Goal: Use online tool/utility: Utilize a website feature to perform a specific function

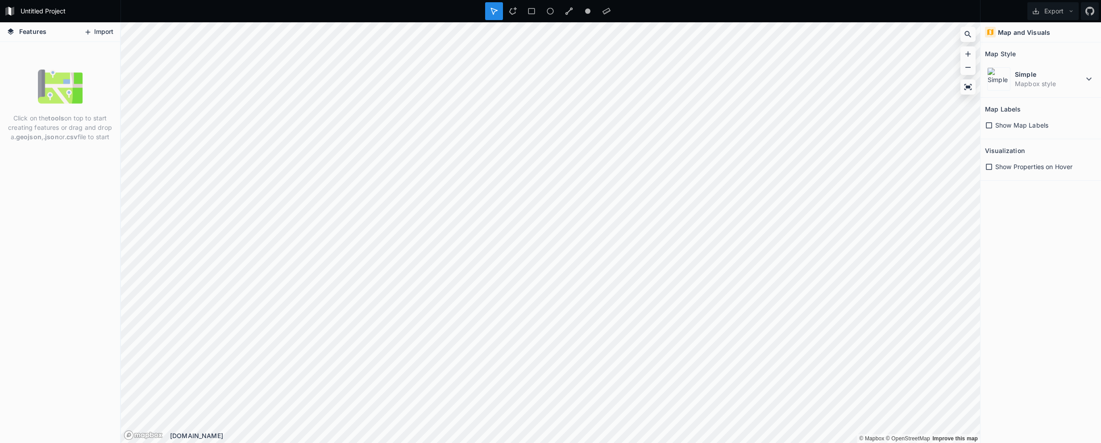
click at [106, 32] on button "Import" at bounding box center [98, 32] width 38 height 14
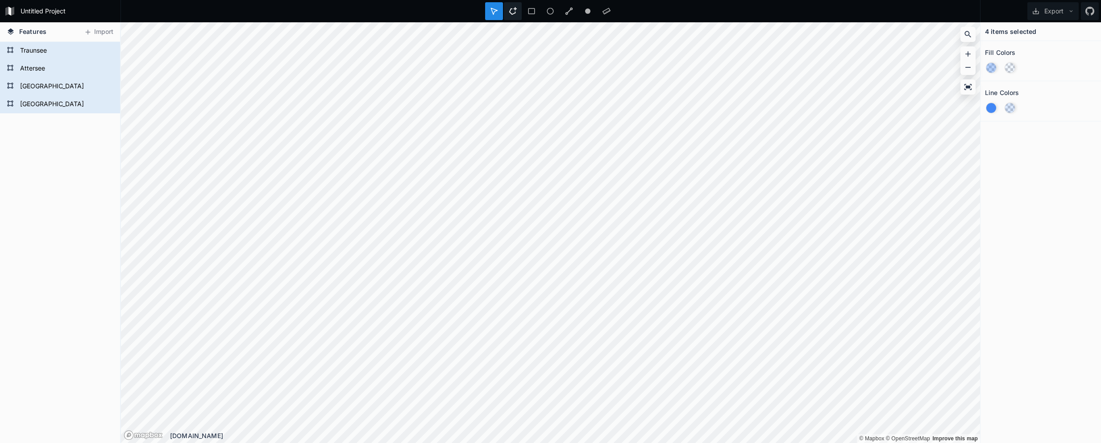
click at [509, 10] on icon at bounding box center [513, 11] width 8 height 8
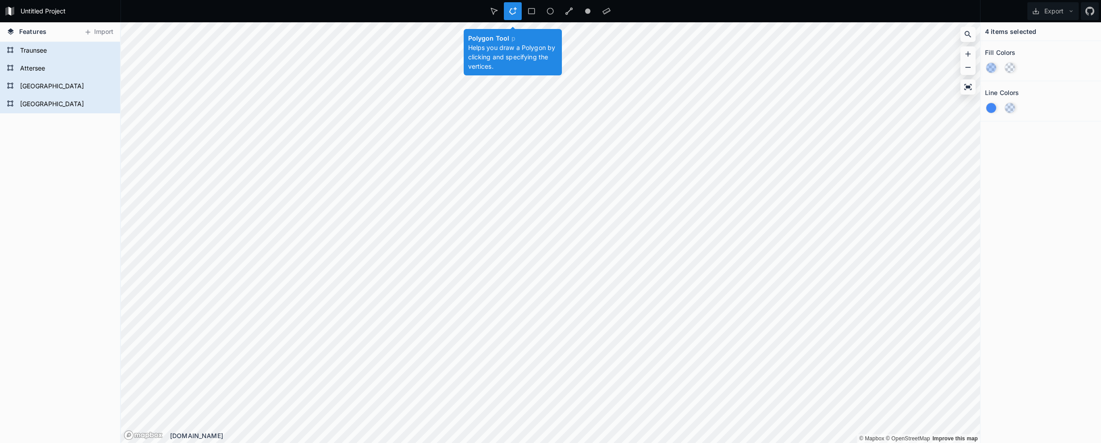
click at [515, 10] on icon at bounding box center [513, 11] width 8 height 8
click at [533, 10] on icon at bounding box center [532, 11] width 8 height 8
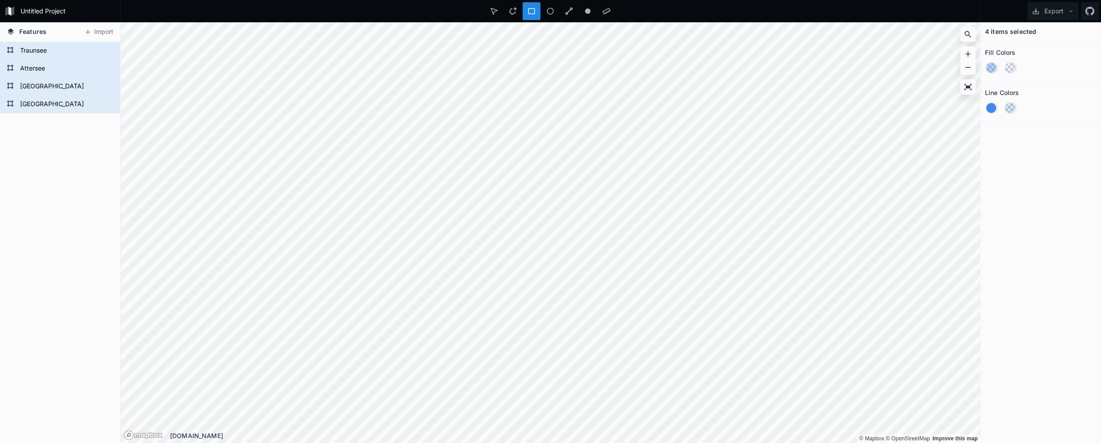
click at [536, 8] on div at bounding box center [532, 11] width 18 height 18
click at [493, 17] on div at bounding box center [494, 11] width 18 height 18
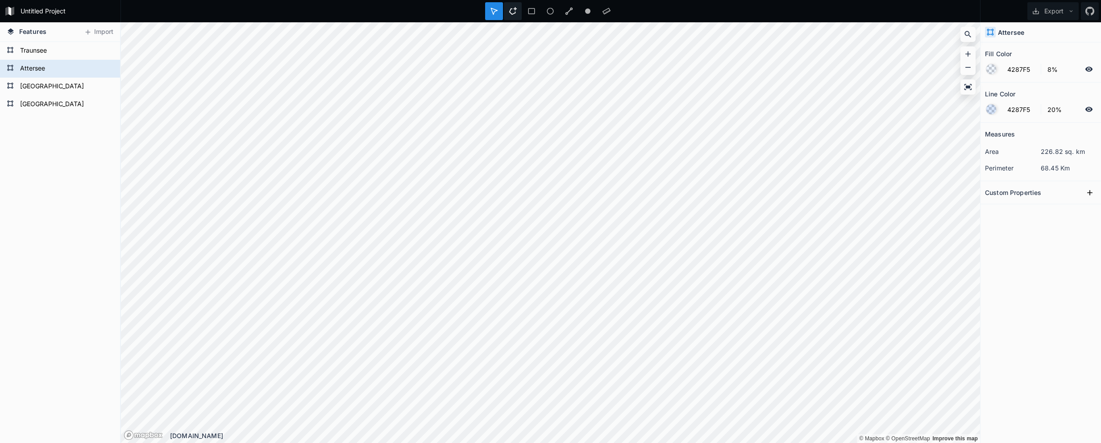
click at [514, 16] on div at bounding box center [513, 11] width 18 height 18
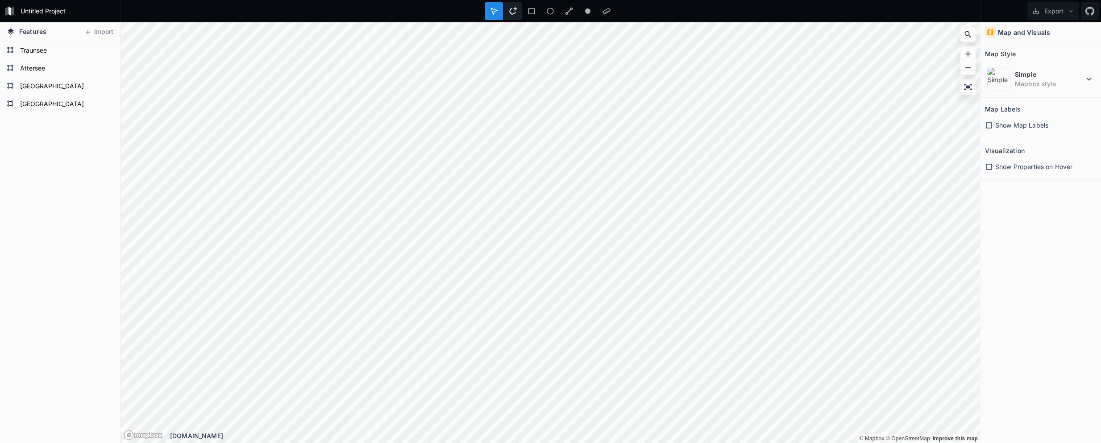
click at [512, 13] on icon at bounding box center [513, 11] width 8 height 8
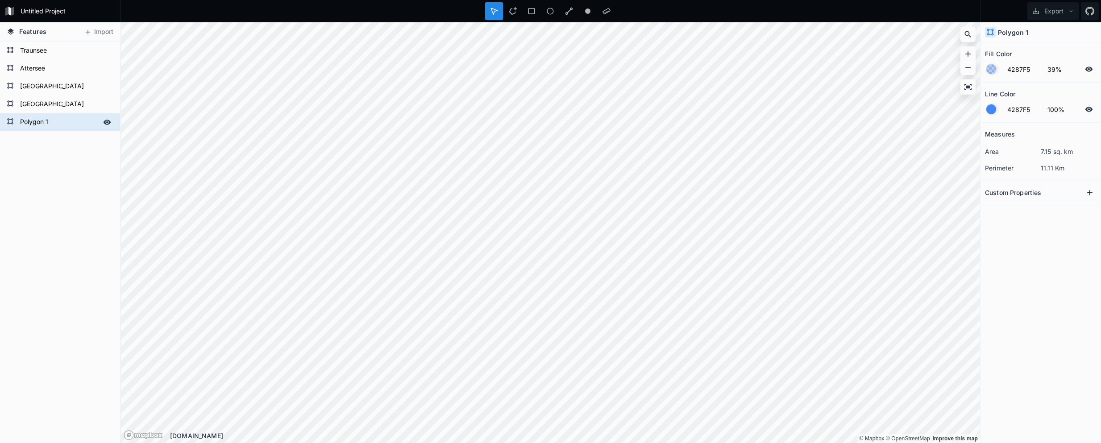
click at [47, 120] on form "Polygon 1" at bounding box center [58, 122] width 83 height 13
type input "[PERSON_NAME]"
click input "submit" at bounding box center [0, 0] width 0 height 0
click at [1062, 9] on button "Export" at bounding box center [1052, 11] width 51 height 18
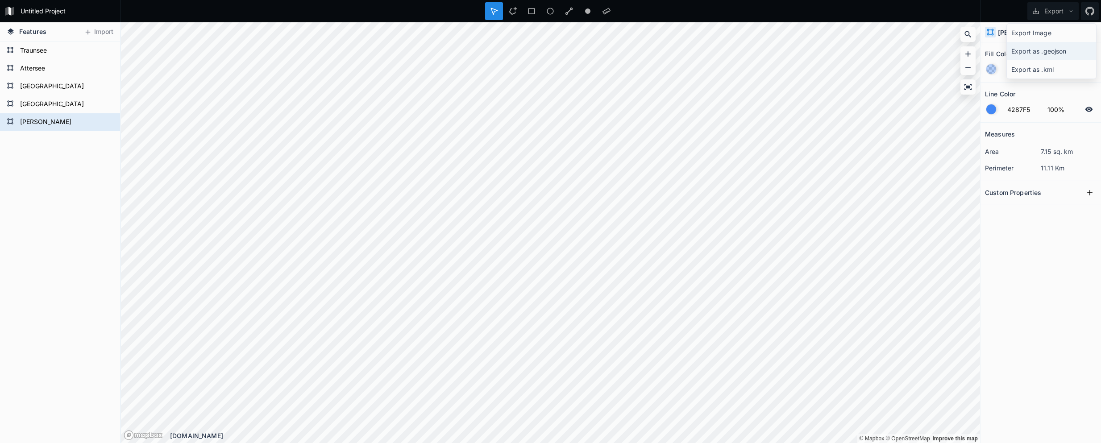
click at [1058, 49] on div "Export as .geojson" at bounding box center [1051, 51] width 89 height 18
click at [515, 10] on icon at bounding box center [513, 11] width 8 height 8
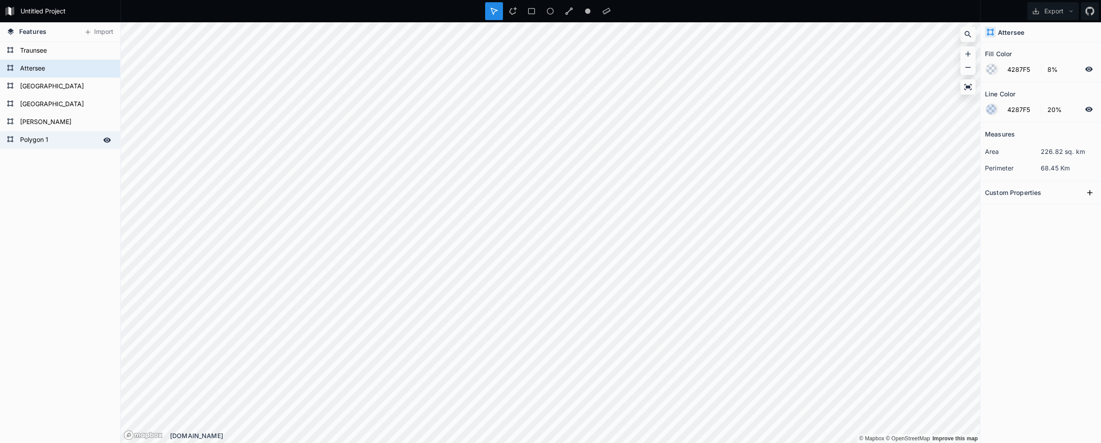
click at [33, 141] on form "Polygon 1" at bounding box center [58, 139] width 83 height 13
type input "39%"
type input "100%"
click at [40, 141] on form "Polygon 1" at bounding box center [58, 139] width 83 height 13
click at [55, 138] on form "Polygon 1" at bounding box center [58, 139] width 83 height 13
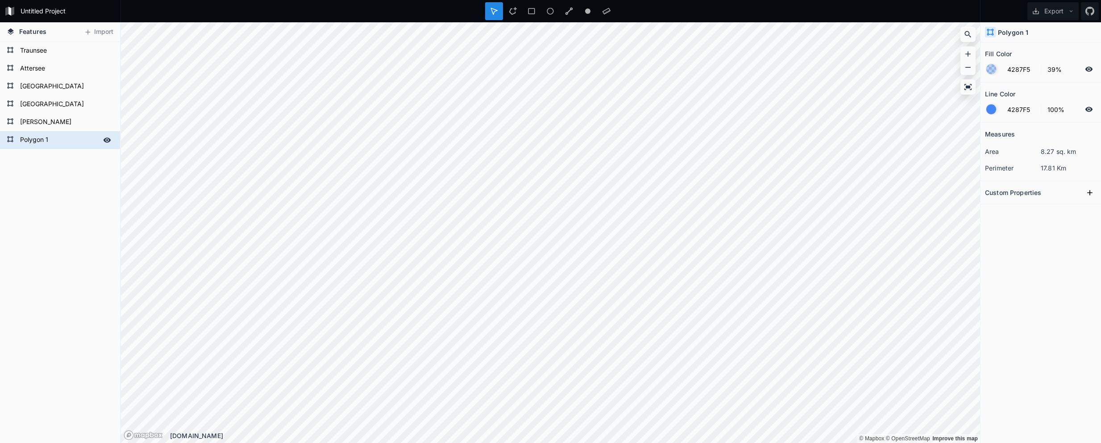
click at [54, 138] on form "Polygon 1" at bounding box center [58, 139] width 83 height 13
type input "Seefeld"
click input "submit" at bounding box center [0, 0] width 0 height 0
click at [1046, 11] on button "Export" at bounding box center [1052, 11] width 51 height 18
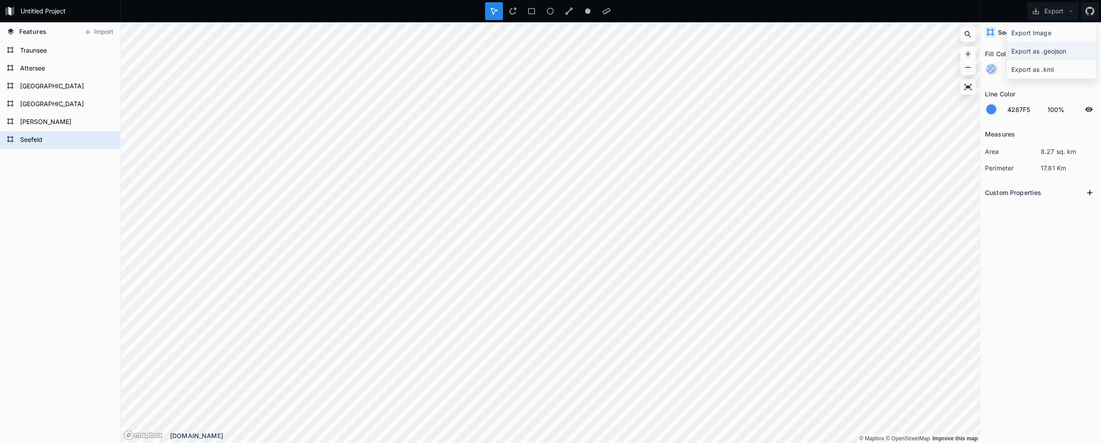
click at [1027, 53] on div "Export as .geojson" at bounding box center [1051, 51] width 89 height 18
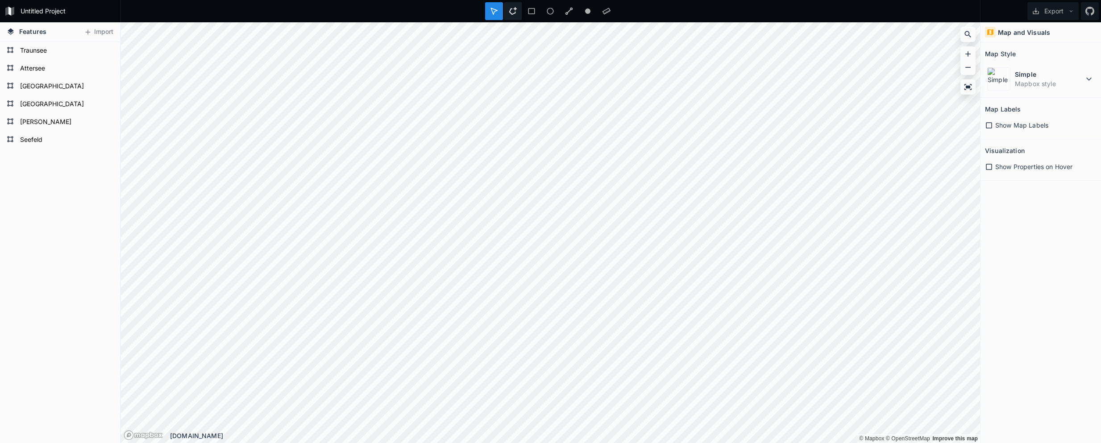
click at [515, 8] on icon at bounding box center [513, 11] width 8 height 8
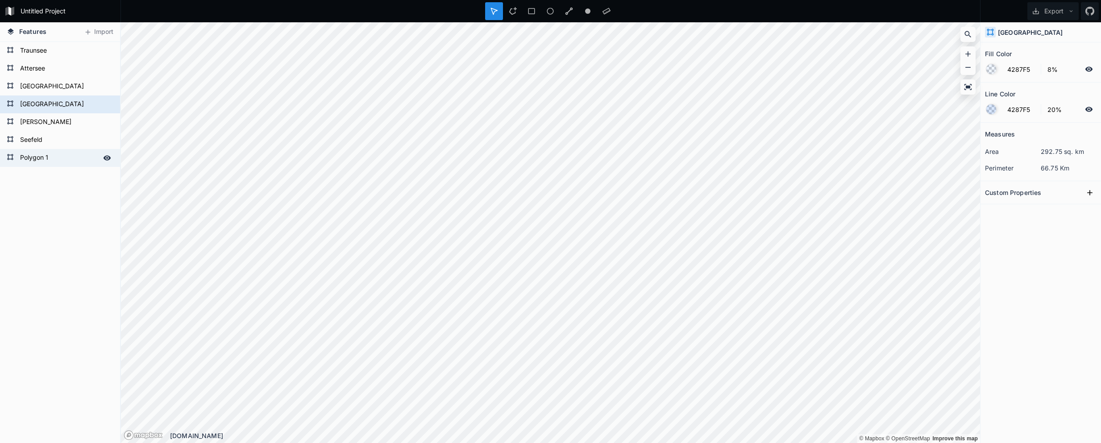
click at [46, 163] on form "Polygon 1" at bounding box center [58, 157] width 83 height 13
type input "39%"
type input "100%"
click at [38, 162] on form "Polygon 1" at bounding box center [58, 157] width 83 height 13
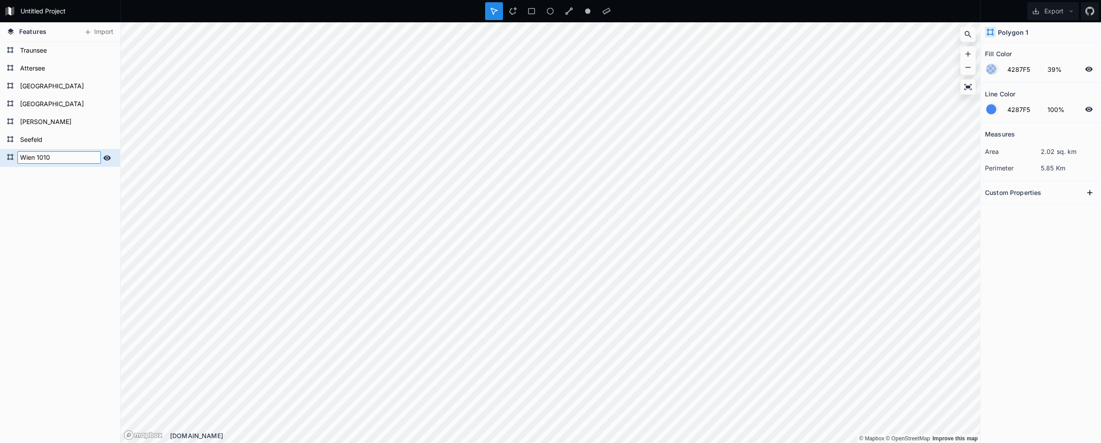
type input "Wien 1010"
click input "submit" at bounding box center [0, 0] width 0 height 0
click at [20, 139] on form "Seefeld" at bounding box center [58, 139] width 83 height 13
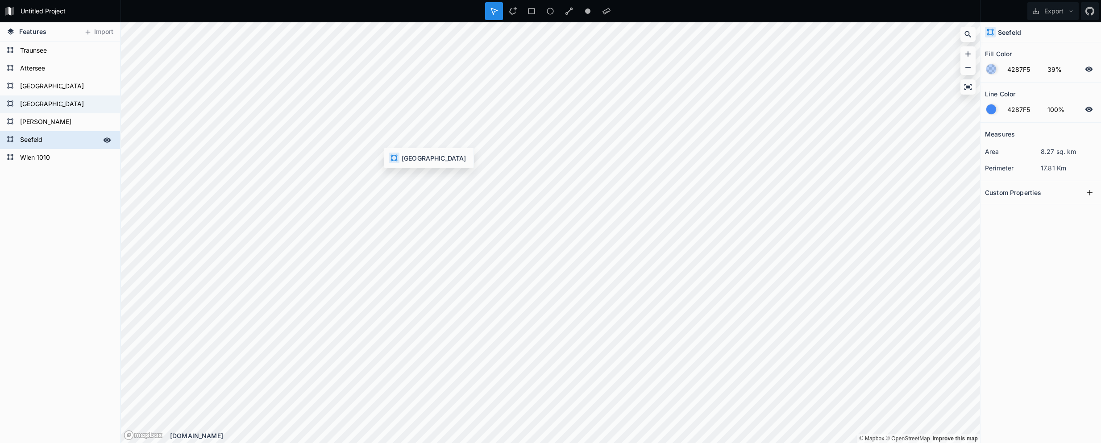
type input "8%"
type input "20%"
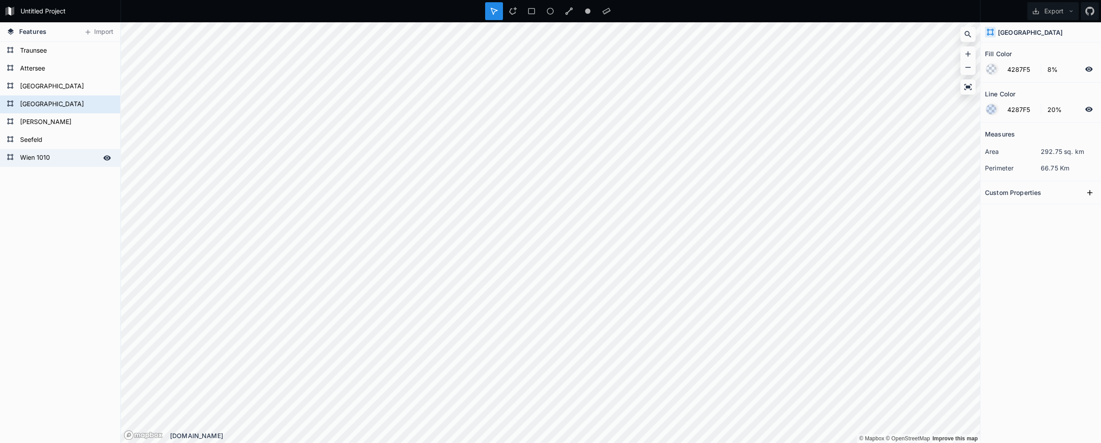
click at [71, 160] on form "Wien 1010" at bounding box center [58, 157] width 83 height 13
type input "39%"
type input "100%"
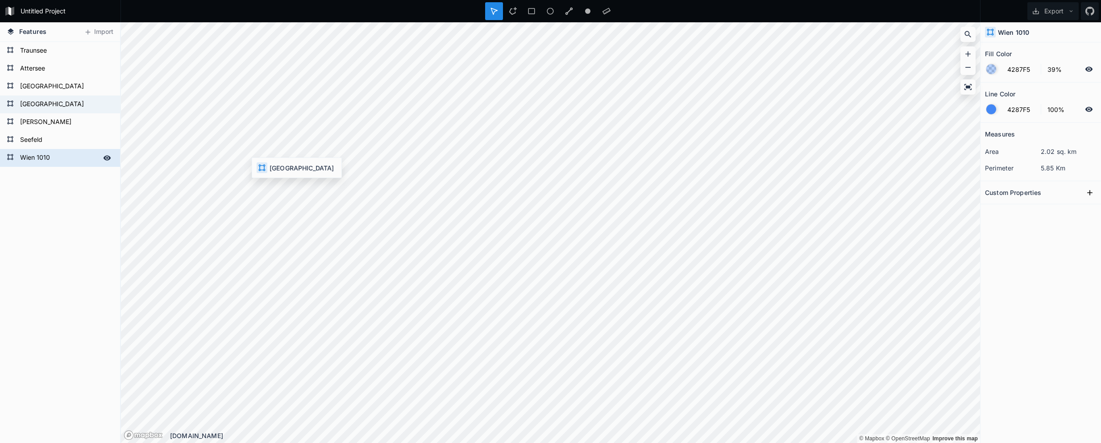
type input "8%"
type input "20%"
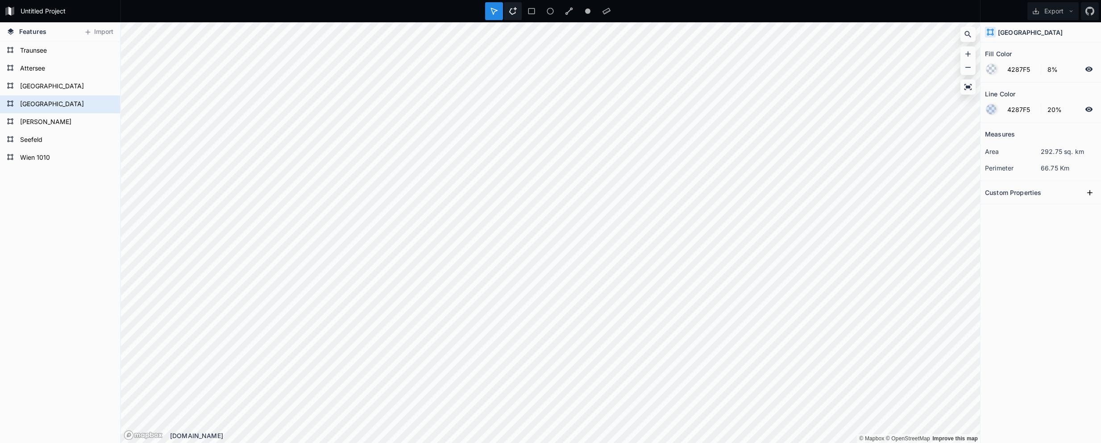
click at [517, 12] on div at bounding box center [513, 11] width 18 height 18
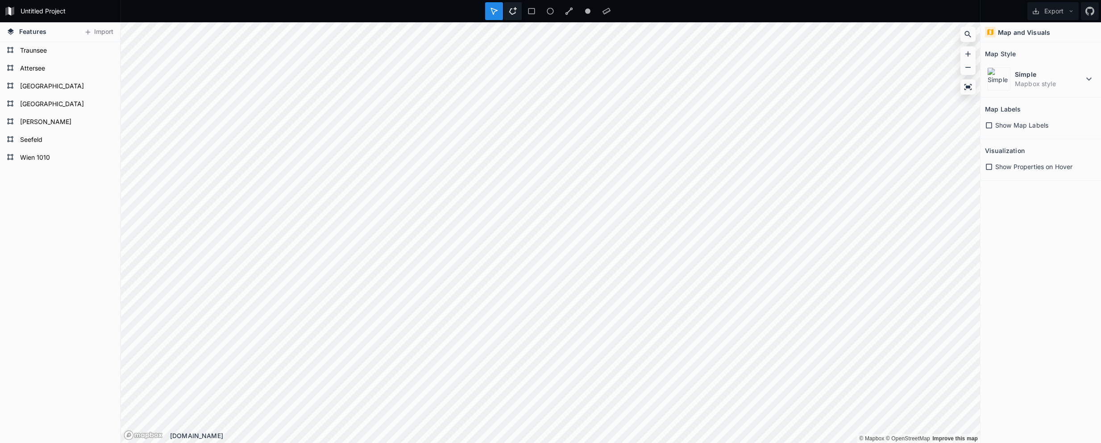
click at [509, 10] on icon at bounding box center [513, 11] width 8 height 8
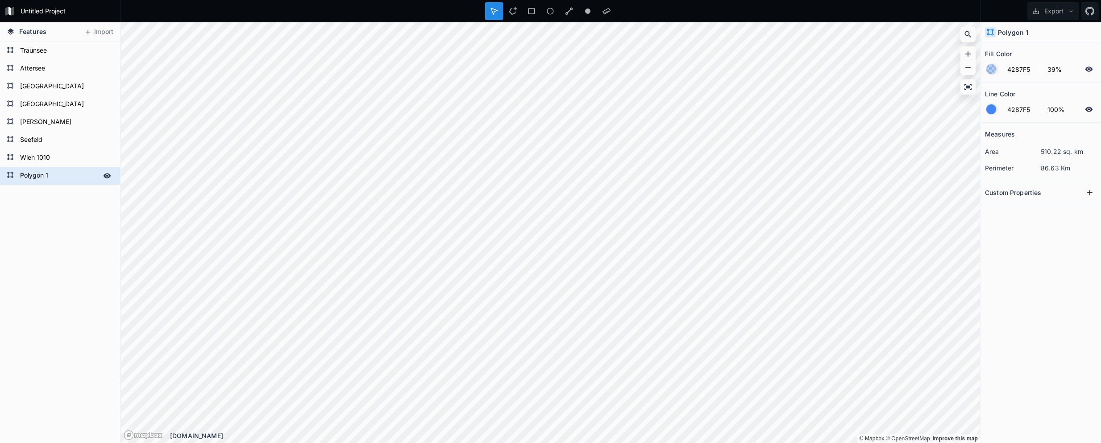
click at [43, 177] on form "Polygon 1" at bounding box center [58, 175] width 83 height 13
type input "Favoriten"
click input "submit" at bounding box center [0, 0] width 0 height 0
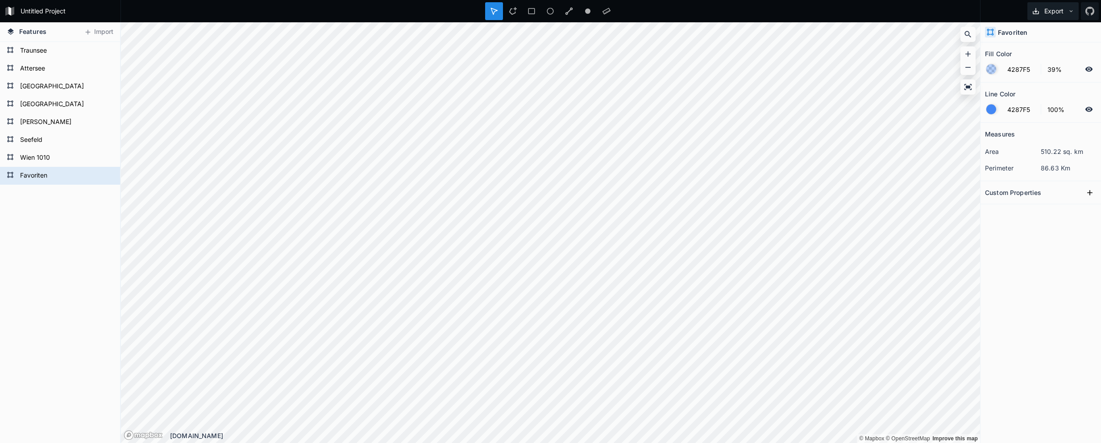
click at [1058, 12] on button "Export" at bounding box center [1052, 11] width 51 height 18
click at [1053, 54] on div "Export as .geojson" at bounding box center [1051, 51] width 89 height 18
